Goal: Task Accomplishment & Management: Use online tool/utility

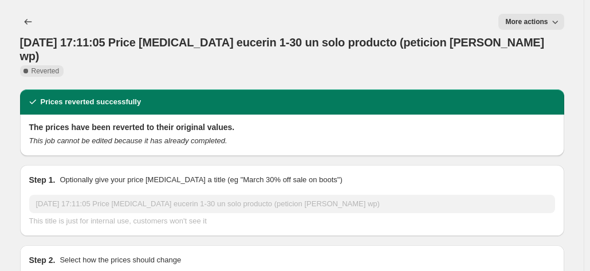
click at [533, 22] on span "More actions" at bounding box center [526, 21] width 42 height 9
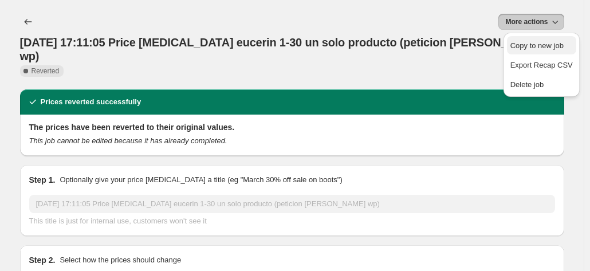
click at [539, 41] on span "Copy to new job" at bounding box center [537, 45] width 53 height 9
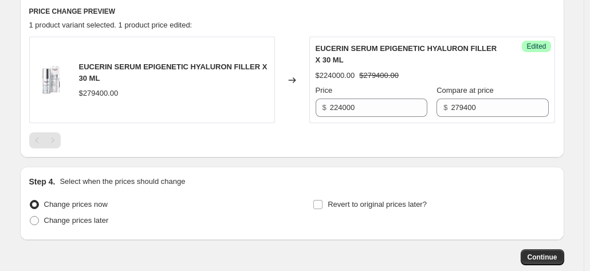
scroll to position [401, 0]
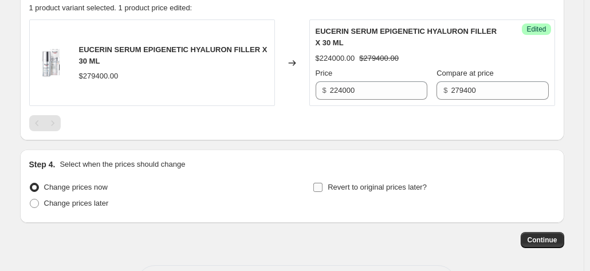
click at [321, 190] on input "Revert to original prices later?" at bounding box center [317, 187] width 9 height 9
checkbox input "true"
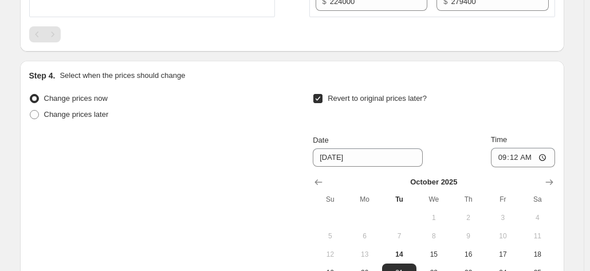
scroll to position [630, 0]
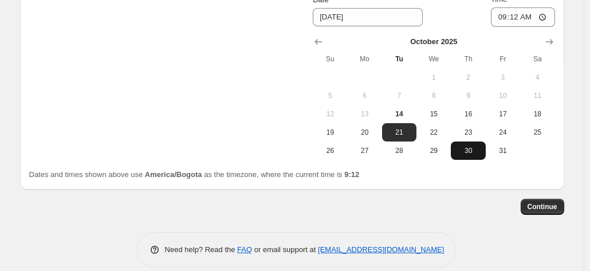
click at [481, 151] on span "30" at bounding box center [468, 150] width 25 height 9
type input "[DATE]"
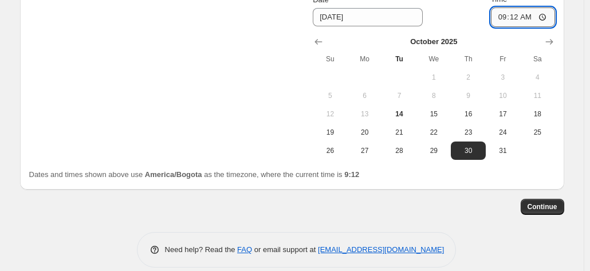
click at [502, 25] on input "09:12" at bounding box center [523, 16] width 64 height 19
click at [525, 20] on input "10:00" at bounding box center [523, 16] width 64 height 19
type input "22:00"
click at [550, 213] on button "Continue" at bounding box center [543, 207] width 44 height 16
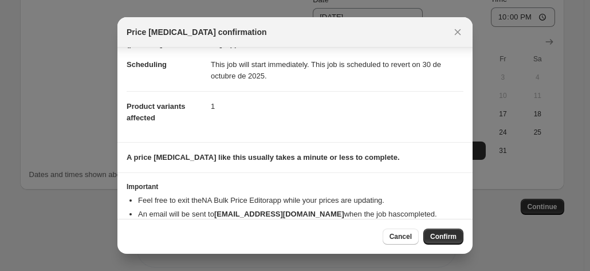
scroll to position [55, 0]
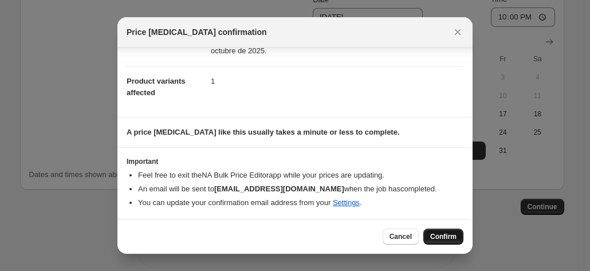
click at [436, 234] on span "Confirm" at bounding box center [443, 236] width 26 height 9
